Goal: Information Seeking & Learning: Learn about a topic

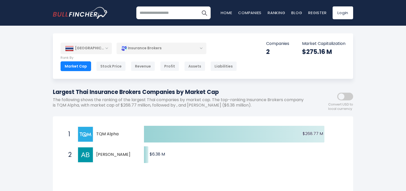
click at [199, 48] on div "Insurance Brokers" at bounding box center [162, 48] width 90 height 12
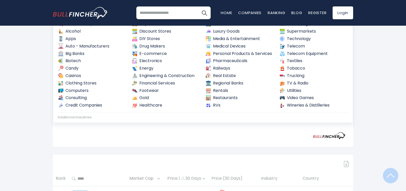
scroll to position [126, 0]
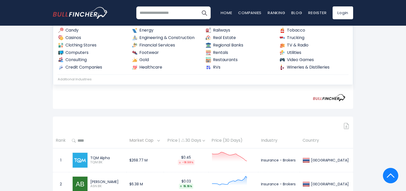
click at [60, 106] on div "Created with Highcharts 12.1.2 $268.77 M ​ $268.77 M $6.38 M ​ $6.38 M 1 TQM Al…" at bounding box center [203, 49] width 301 height 119
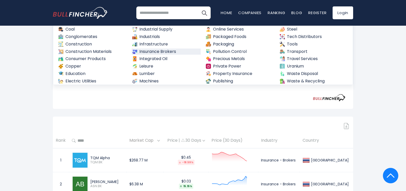
scroll to position [182, 0]
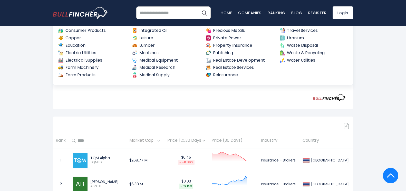
click at [180, 102] on div "Created with Highcharts 12.1.2 $268.77 M ​ $268.77 M $6.38 M ​ $6.38 M 1 TQM Al…" at bounding box center [203, 50] width 285 height 105
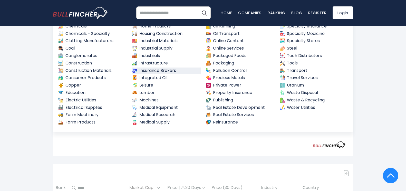
scroll to position [0, 0]
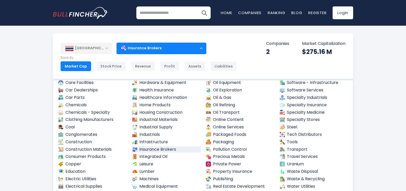
click at [80, 67] on div "Market Cap" at bounding box center [76, 66] width 31 height 10
click at [105, 49] on div "[GEOGRAPHIC_DATA]" at bounding box center [86, 48] width 51 height 11
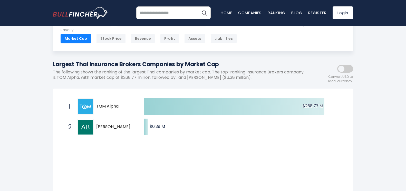
scroll to position [26, 0]
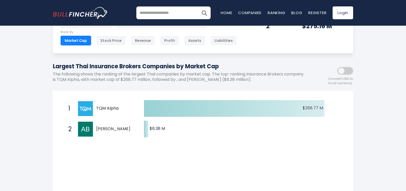
click at [350, 72] on span at bounding box center [345, 71] width 16 height 8
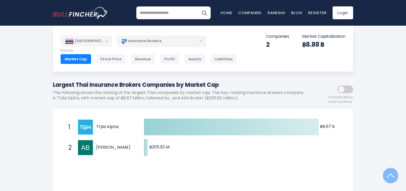
scroll to position [0, 0]
